Goal: Find contact information: Find contact information

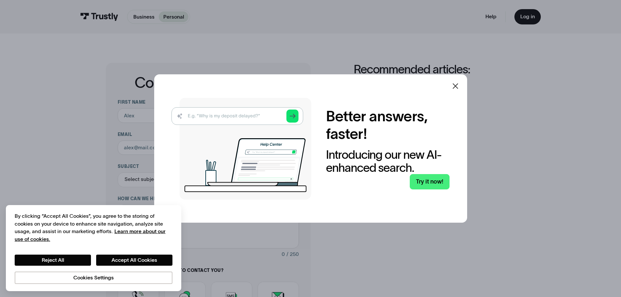
click at [455, 85] on icon at bounding box center [455, 86] width 8 height 8
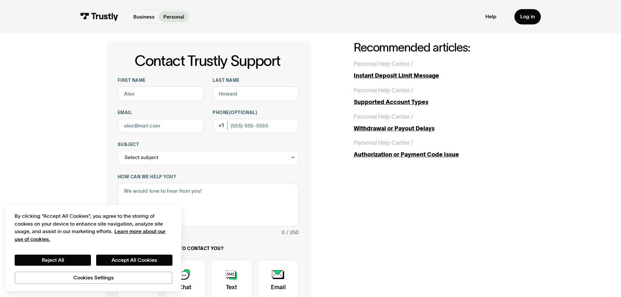
scroll to position [33, 0]
